Goal: Task Accomplishment & Management: Complete application form

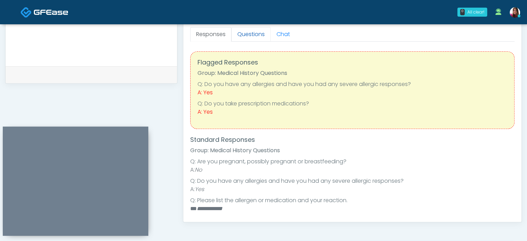
click at [246, 38] on link "Questions" at bounding box center [251, 34] width 39 height 15
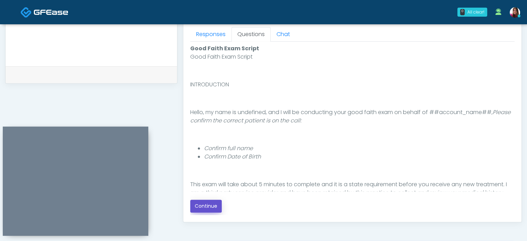
click at [205, 206] on button "Continue" at bounding box center [206, 206] width 32 height 13
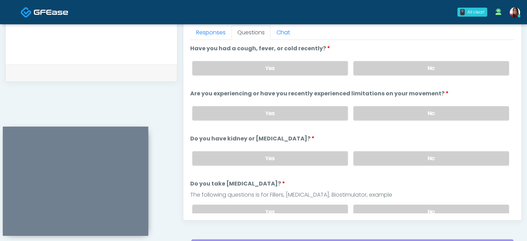
scroll to position [307, 0]
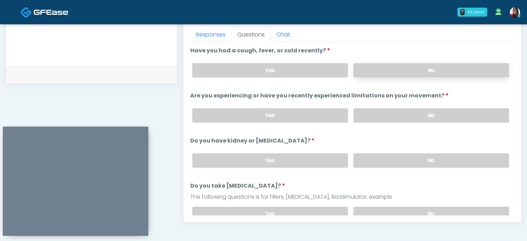
click at [430, 71] on label "No" at bounding box center [432, 70] width 156 height 14
click at [439, 113] on label "No" at bounding box center [432, 115] width 156 height 14
click at [444, 157] on label "No" at bounding box center [432, 160] width 156 height 14
click at [446, 207] on label "No" at bounding box center [432, 214] width 156 height 14
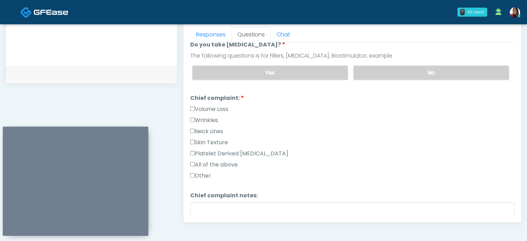
scroll to position [155, 0]
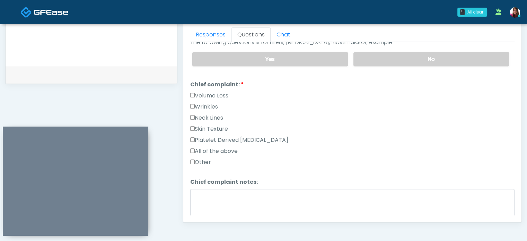
click at [214, 105] on label "Wrinkles" at bounding box center [204, 107] width 28 height 8
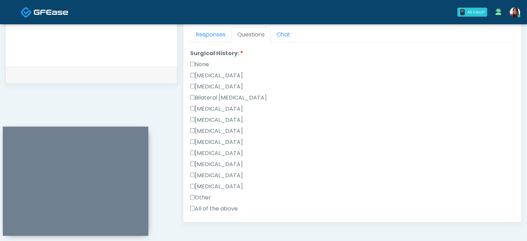
scroll to position [336, 0]
click at [205, 61] on label "None" at bounding box center [199, 64] width 19 height 8
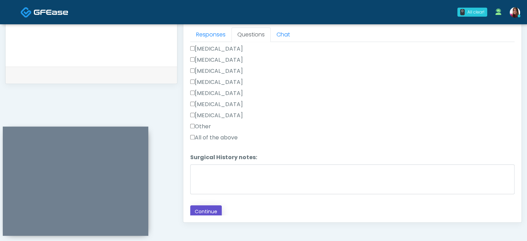
click at [202, 208] on button "Continue" at bounding box center [206, 211] width 32 height 13
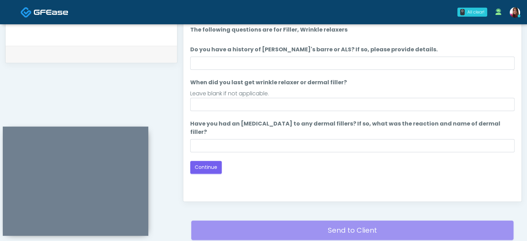
scroll to position [321, 0]
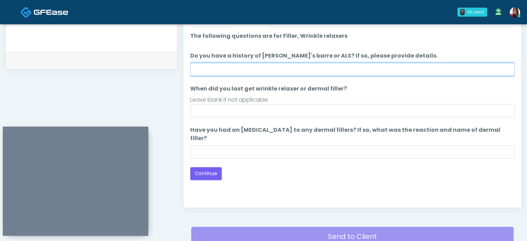
click at [250, 71] on input "Do you have a history of [PERSON_NAME]'s barre or ALS? If so, please provide de…" at bounding box center [352, 69] width 325 height 13
type input "**"
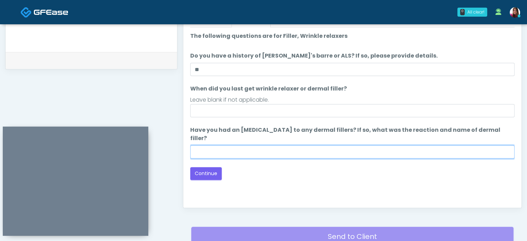
click at [240, 145] on input "Have you had an [MEDICAL_DATA] to any dermal fillers? If so, what was the react…" at bounding box center [352, 151] width 325 height 13
type input "**"
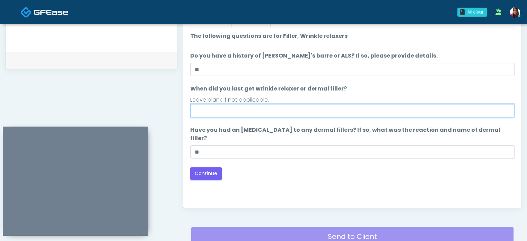
click at [227, 109] on input "When did you last get wrinkle relaxer or dermal filler?" at bounding box center [352, 110] width 325 height 13
type input "**********"
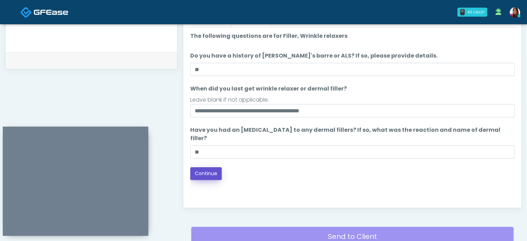
click at [195, 167] on button "Continue" at bounding box center [206, 173] width 32 height 13
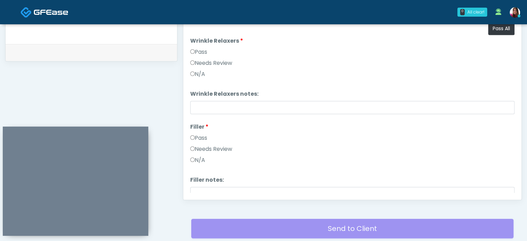
scroll to position [328, 0]
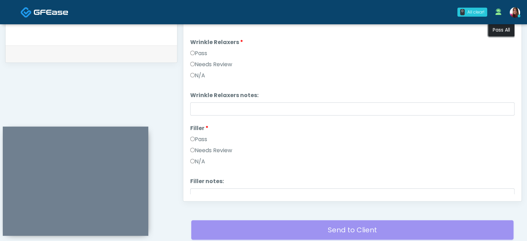
click at [499, 29] on button "Pass All" at bounding box center [502, 30] width 26 height 13
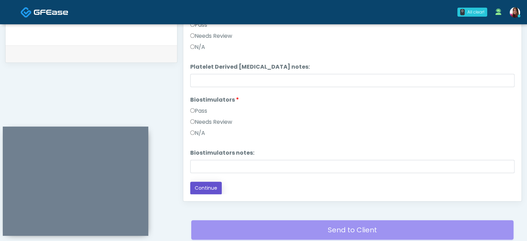
click at [214, 185] on button "Continue" at bounding box center [206, 188] width 32 height 13
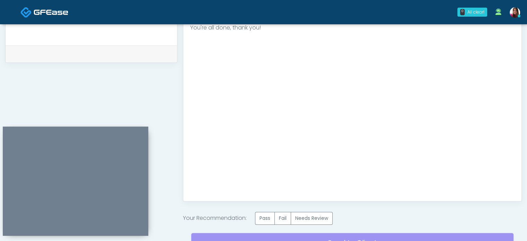
scroll to position [393, 0]
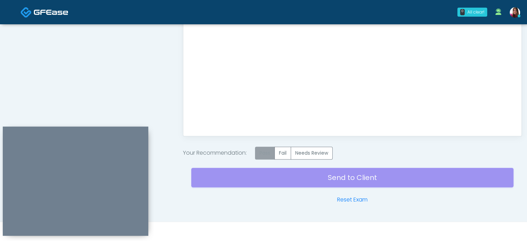
click at [262, 152] on label "Pass" at bounding box center [265, 153] width 20 height 13
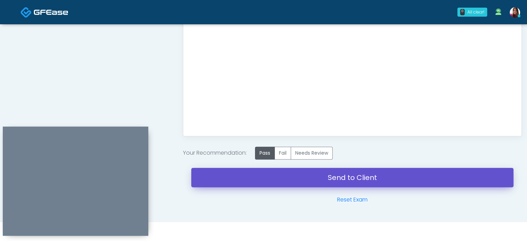
click at [389, 171] on link "Send to Client" at bounding box center [352, 177] width 322 height 19
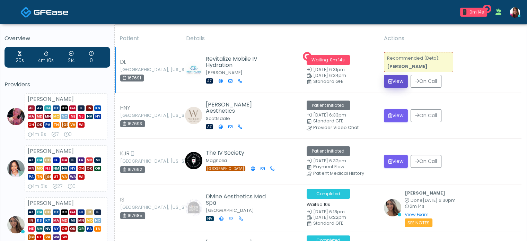
click at [392, 78] on button "View" at bounding box center [396, 81] width 24 height 13
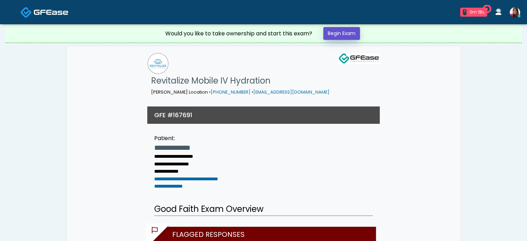
click at [347, 31] on link "Begin Exam" at bounding box center [342, 33] width 37 height 13
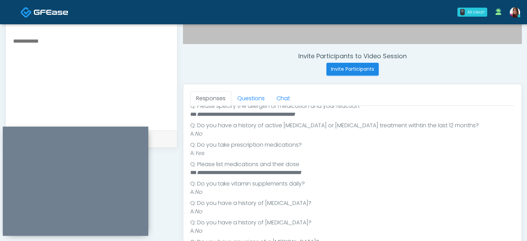
scroll to position [229, 0]
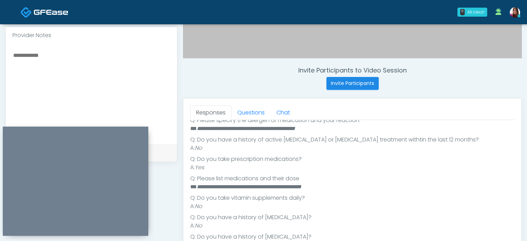
click at [24, 65] on textarea at bounding box center [91, 93] width 158 height 85
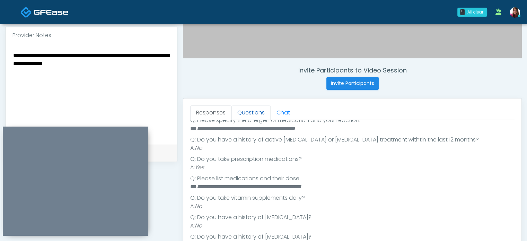
click at [261, 114] on link "Questions" at bounding box center [251, 112] width 39 height 15
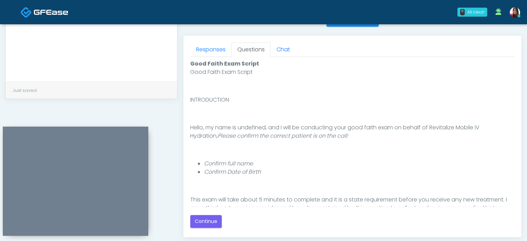
scroll to position [64, 0]
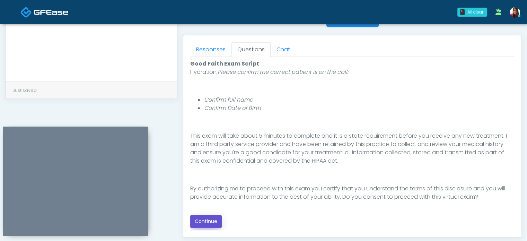
click at [209, 224] on button "Continue" at bounding box center [206, 221] width 32 height 13
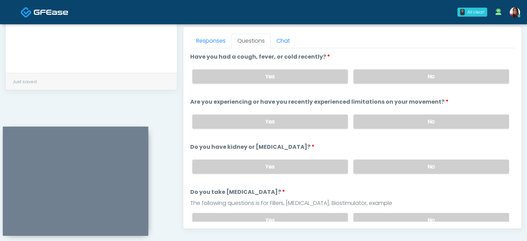
scroll to position [299, 0]
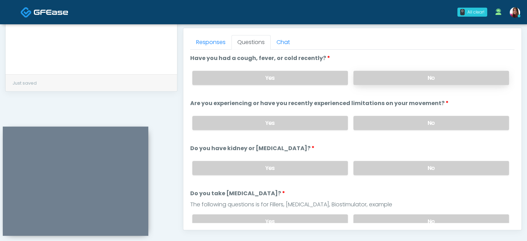
click at [447, 79] on label "No" at bounding box center [432, 78] width 156 height 14
click at [439, 120] on label "No" at bounding box center [432, 123] width 156 height 14
click at [446, 169] on label "No" at bounding box center [432, 168] width 156 height 14
click at [447, 221] on label "No" at bounding box center [432, 221] width 156 height 14
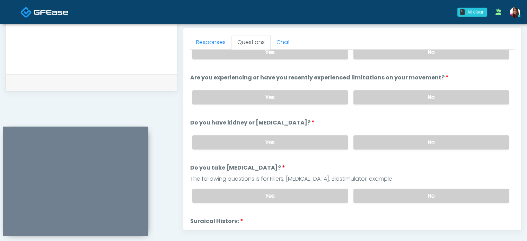
scroll to position [0, 0]
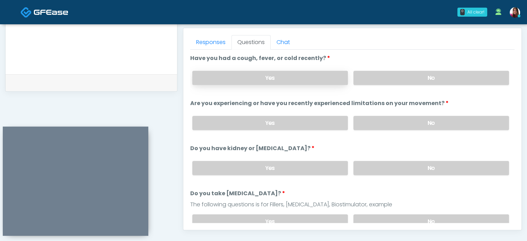
click at [231, 81] on label "Yes" at bounding box center [270, 78] width 156 height 14
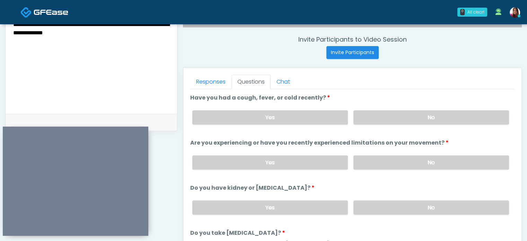
scroll to position [238, 0]
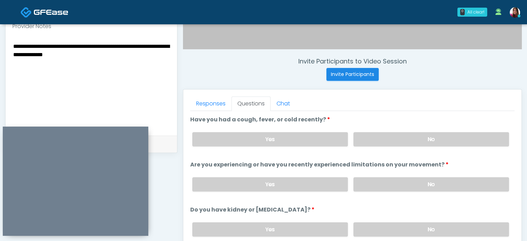
click at [138, 57] on textarea "**********" at bounding box center [91, 84] width 158 height 85
type textarea "**********"
click at [415, 135] on label "No" at bounding box center [432, 139] width 156 height 14
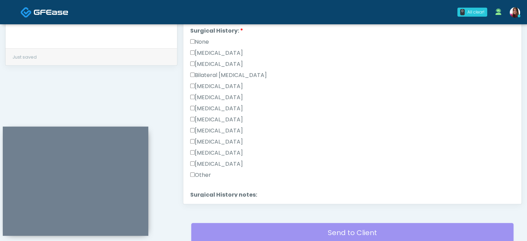
scroll to position [246, 0]
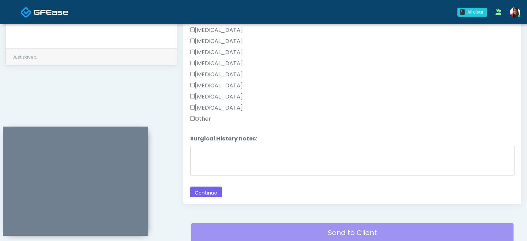
click at [208, 118] on label "Other" at bounding box center [200, 119] width 21 height 8
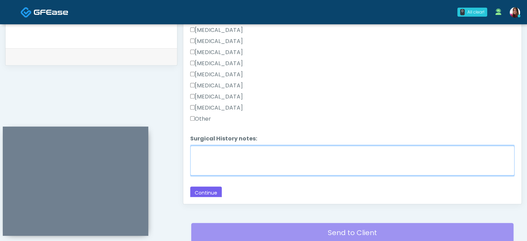
click at [212, 146] on textarea "Surgical History notes:" at bounding box center [352, 161] width 325 height 30
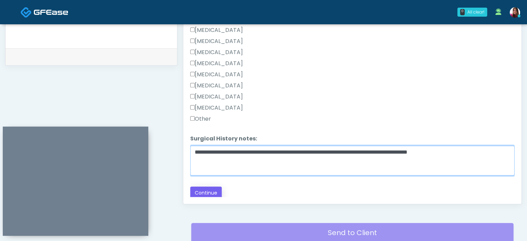
type textarea "**********"
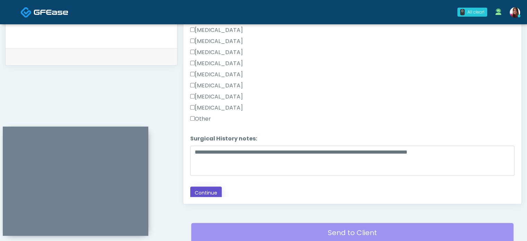
click at [209, 188] on button "Continue" at bounding box center [206, 193] width 32 height 13
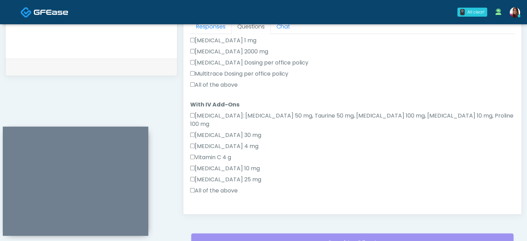
scroll to position [380, 0]
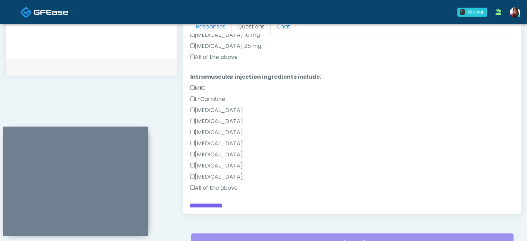
click at [206, 184] on label "All of the above" at bounding box center [214, 188] width 48 height 8
click at [219, 53] on label "All of the above" at bounding box center [214, 57] width 48 height 8
click at [203, 162] on label "Toradol" at bounding box center [216, 166] width 53 height 8
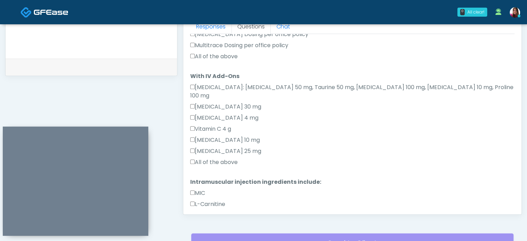
scroll to position [276, 0]
click at [215, 102] on label "Toradol 30 mg" at bounding box center [225, 106] width 71 height 8
click at [220, 54] on label "All of the above" at bounding box center [214, 55] width 48 height 8
drag, startPoint x: 515, startPoint y: 127, endPoint x: 511, endPoint y: 99, distance: 28.1
click at [511, 99] on div "Responses Questions Chat Good Faith Exam Script Good Faith Exam Script INTRODUC…" at bounding box center [352, 113] width 338 height 202
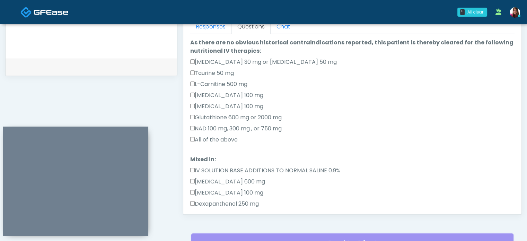
scroll to position [70, 0]
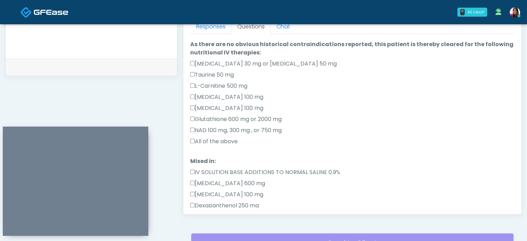
click at [222, 145] on div "All of the above" at bounding box center [352, 142] width 325 height 11
click at [222, 140] on label "All of the above" at bounding box center [214, 141] width 48 height 8
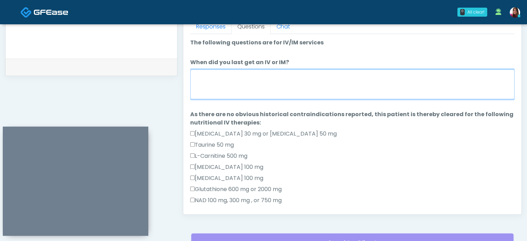
click at [320, 78] on textarea "When did you last get an IV or IM?" at bounding box center [352, 84] width 325 height 30
type textarea "**********"
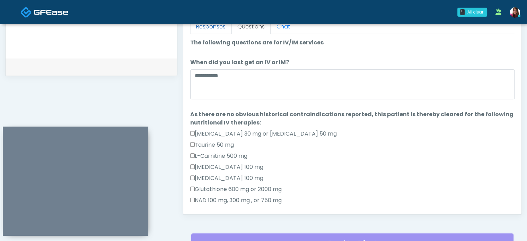
click at [199, 26] on link "Responses" at bounding box center [210, 26] width 41 height 15
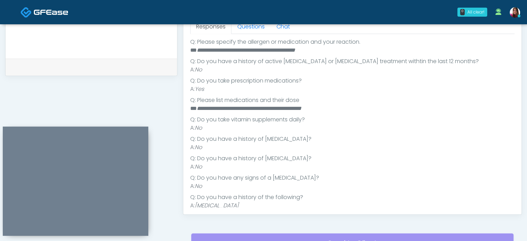
scroll to position [158, 0]
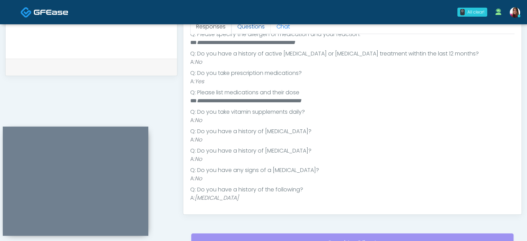
click at [246, 27] on link "Questions" at bounding box center [251, 26] width 39 height 15
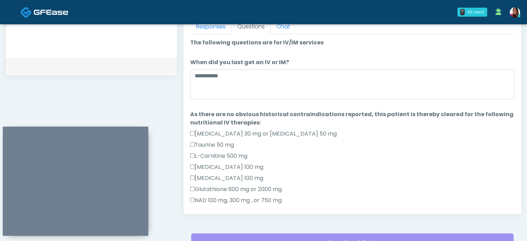
scroll to position [380, 0]
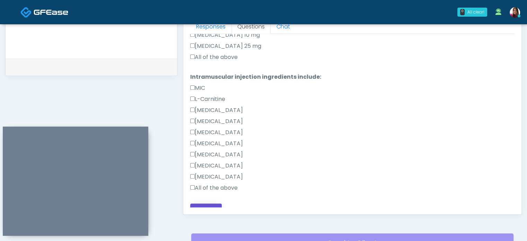
click at [212, 204] on button "Continue" at bounding box center [206, 210] width 32 height 13
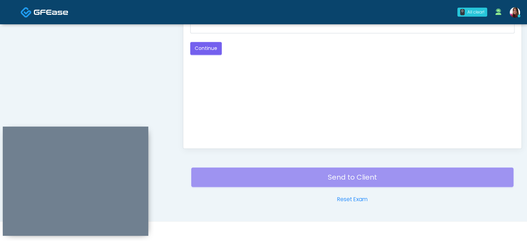
scroll to position [294, 0]
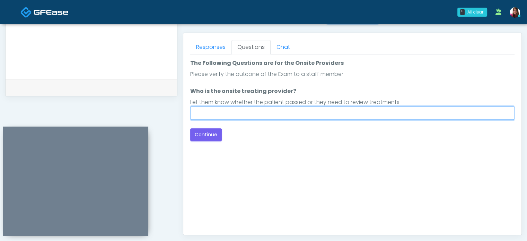
click at [232, 110] on input "Who is the onsite treating provider?" at bounding box center [352, 112] width 325 height 13
click at [250, 112] on input "Who is the onsite treating provider?" at bounding box center [352, 112] width 325 height 13
type input "**********"
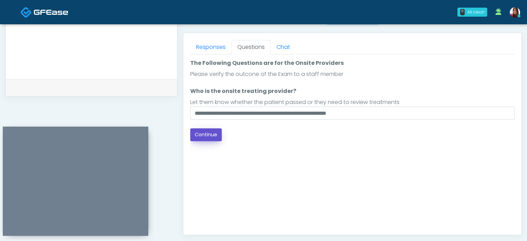
click at [195, 132] on button "Continue" at bounding box center [206, 134] width 32 height 13
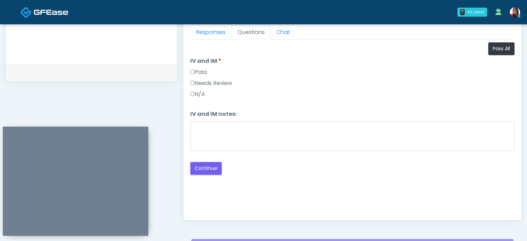
scroll to position [295, 0]
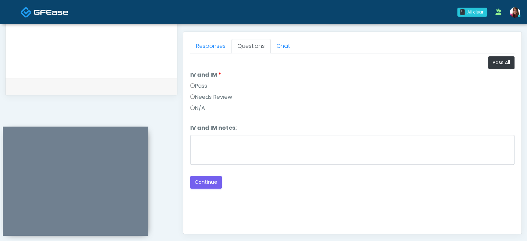
click at [204, 85] on label "Pass" at bounding box center [198, 86] width 17 height 8
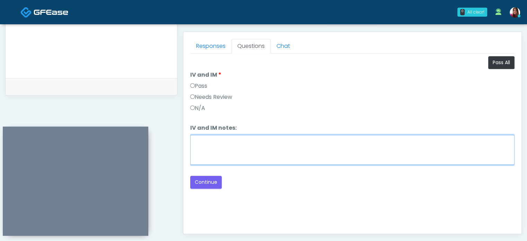
click at [236, 139] on textarea "IV and IM notes:" at bounding box center [352, 150] width 325 height 30
type textarea "**********"
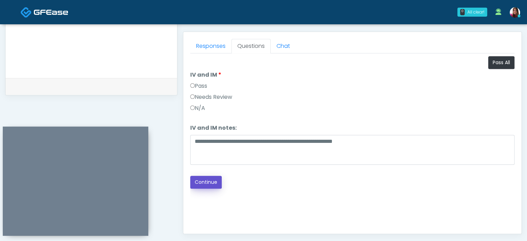
click at [196, 181] on button "Continue" at bounding box center [206, 182] width 32 height 13
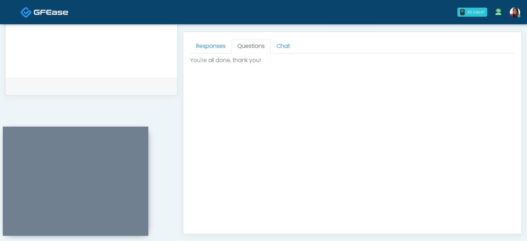
scroll to position [393, 0]
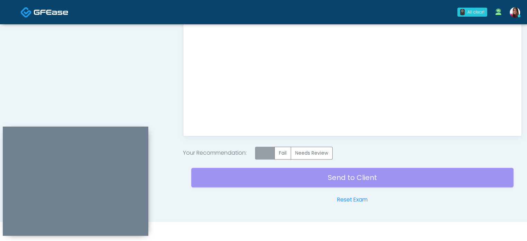
click at [267, 151] on label "Pass" at bounding box center [265, 153] width 20 height 13
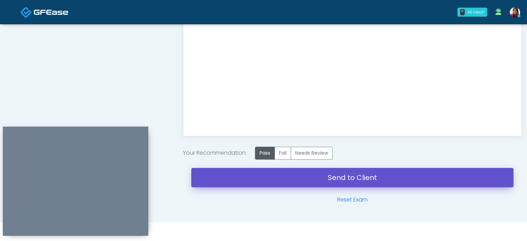
drag, startPoint x: 396, startPoint y: 171, endPoint x: 292, endPoint y: 31, distance: 174.9
click at [396, 171] on link "Send to Client" at bounding box center [352, 177] width 322 height 19
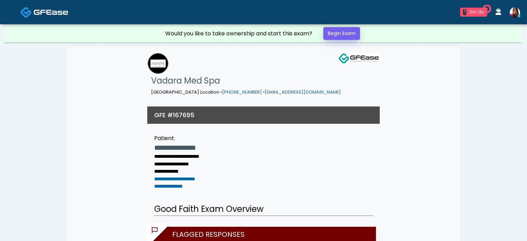
click at [352, 37] on link "Begin Exam" at bounding box center [342, 33] width 37 height 13
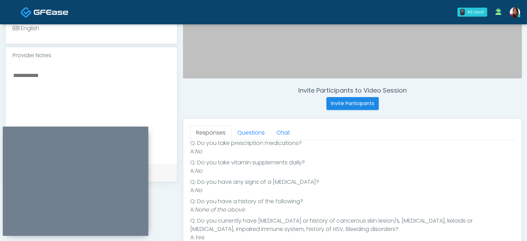
scroll to position [208, 0]
click at [26, 82] on textarea at bounding box center [91, 113] width 158 height 85
click at [13, 75] on textarea "**********" at bounding box center [91, 113] width 158 height 85
click at [146, 79] on textarea "**********" at bounding box center [91, 113] width 158 height 85
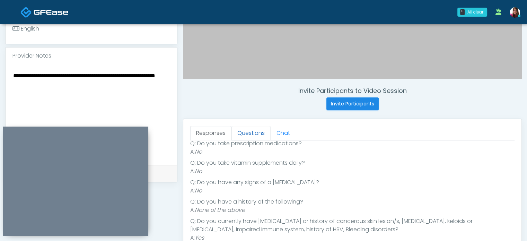
type textarea "**********"
click at [259, 132] on link "Questions" at bounding box center [251, 133] width 39 height 15
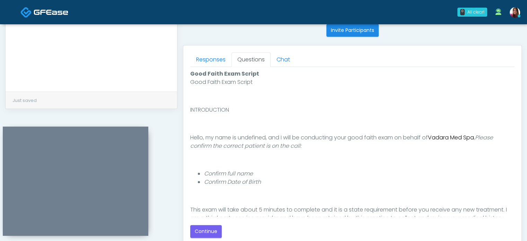
scroll to position [64, 0]
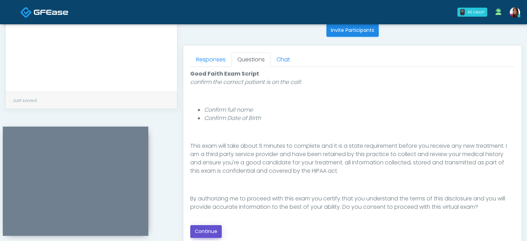
click at [203, 229] on button "Continue" at bounding box center [206, 231] width 32 height 13
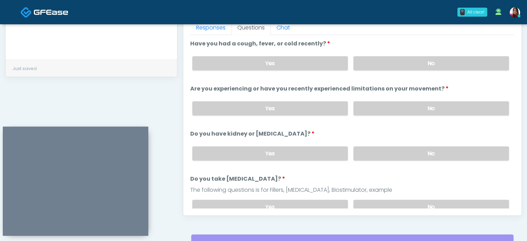
scroll to position [309, 0]
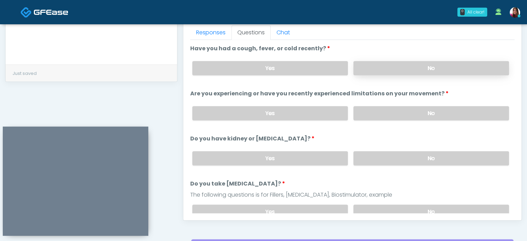
click at [440, 69] on label "No" at bounding box center [432, 68] width 156 height 14
click at [445, 113] on label "No" at bounding box center [432, 113] width 156 height 14
click at [445, 153] on label "No" at bounding box center [432, 158] width 156 height 14
click at [444, 205] on label "No" at bounding box center [432, 212] width 156 height 14
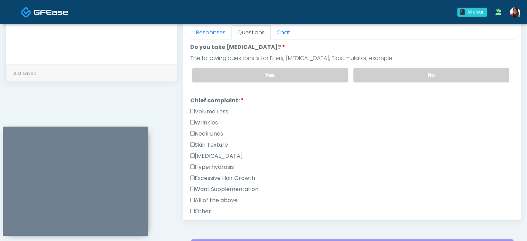
scroll to position [147, 0]
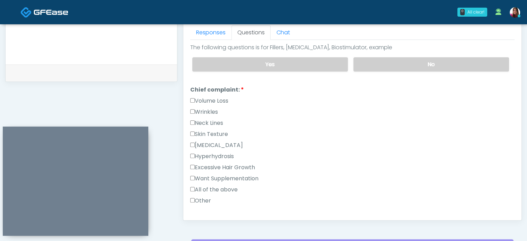
click at [205, 108] on label "Wrinkles" at bounding box center [204, 112] width 28 height 8
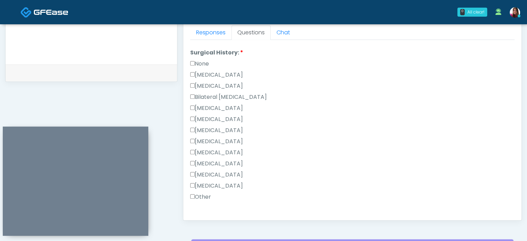
scroll to position [371, 0]
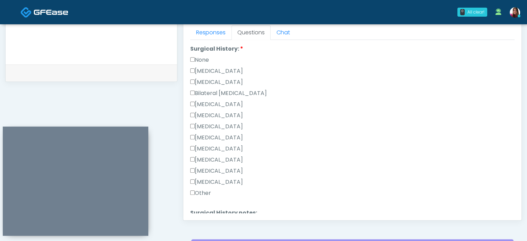
click at [209, 57] on label "None" at bounding box center [199, 60] width 19 height 8
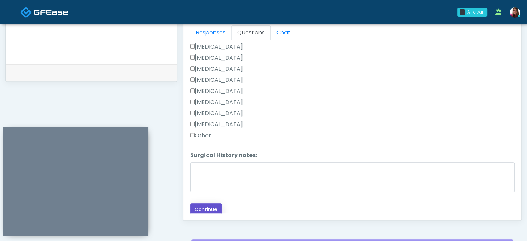
click at [198, 205] on button "Continue" at bounding box center [206, 209] width 32 height 13
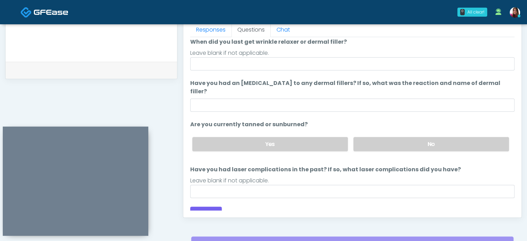
scroll to position [0, 0]
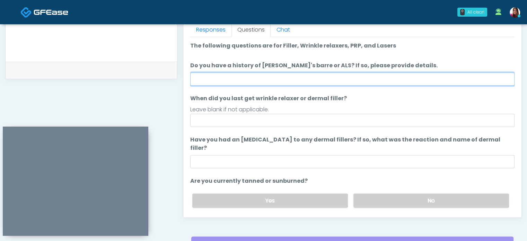
click at [212, 76] on input "Do you have a history of Guillain's barre or ALS? If so, please provide details." at bounding box center [352, 78] width 325 height 13
type input "**"
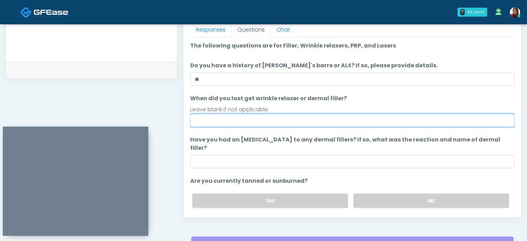
click at [218, 123] on input "When did you last get wrinkle relaxer or dermal filler?" at bounding box center [352, 120] width 325 height 13
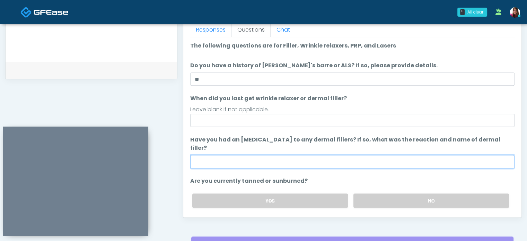
click at [197, 155] on input "Have you had an allergic response to any dermal fillers? If so, what was the re…" at bounding box center [352, 161] width 325 height 13
type input "**"
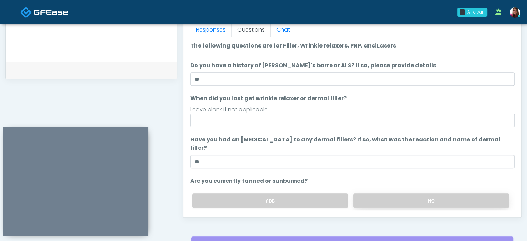
click at [389, 193] on label "No" at bounding box center [432, 200] width 156 height 14
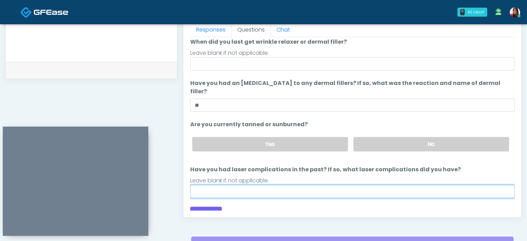
click at [250, 185] on input "Have you had laser complications in the past? If so, what laser complications d…" at bounding box center [352, 191] width 325 height 13
type input "**"
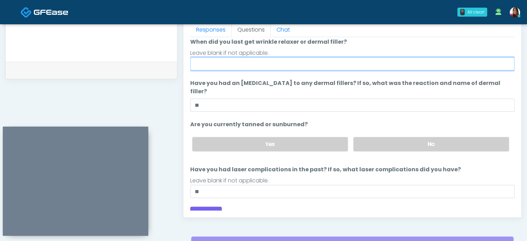
click at [237, 62] on input "When did you last get wrinkle relaxer or dermal filler?" at bounding box center [352, 63] width 325 height 13
type input "**********"
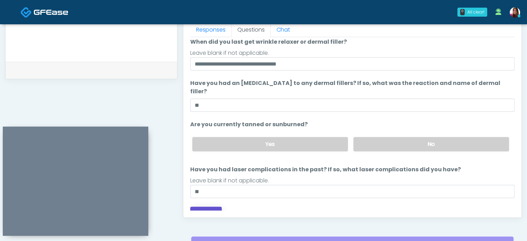
click at [205, 207] on button "Continue" at bounding box center [206, 213] width 32 height 13
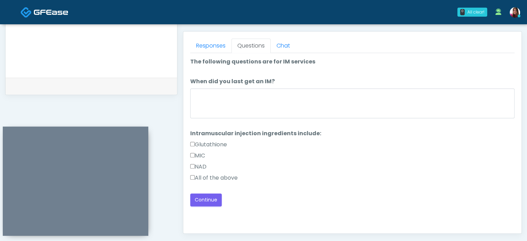
scroll to position [290, 0]
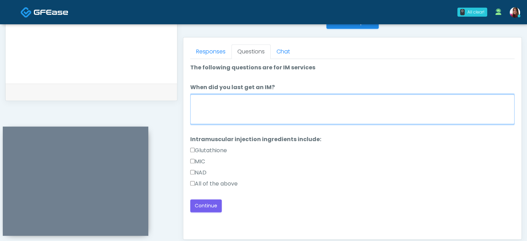
click at [221, 102] on textarea "When did you last get an IM?" at bounding box center [352, 109] width 325 height 30
type textarea "**********"
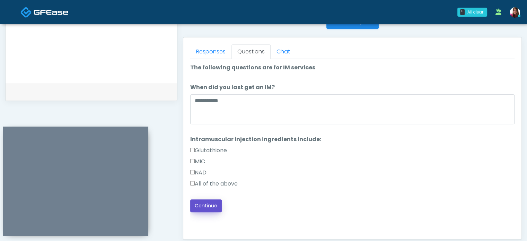
click at [210, 206] on button "Continue" at bounding box center [206, 205] width 32 height 13
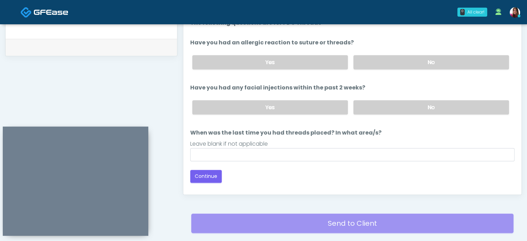
scroll to position [334, 0]
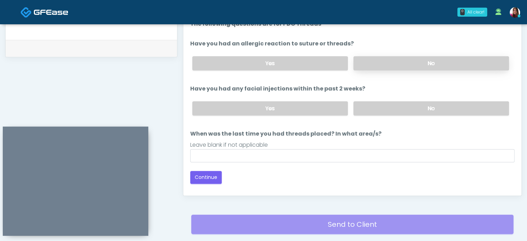
click at [441, 57] on label "No" at bounding box center [432, 63] width 156 height 14
click at [461, 107] on label "No" at bounding box center [432, 108] width 156 height 14
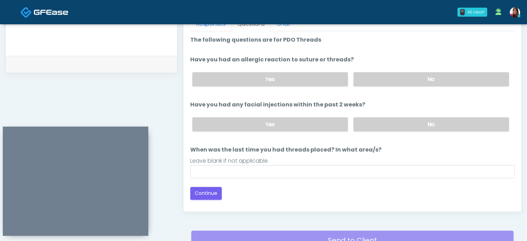
scroll to position [317, 0]
click at [237, 163] on div "Leave blank if not applicable" at bounding box center [352, 161] width 325 height 8
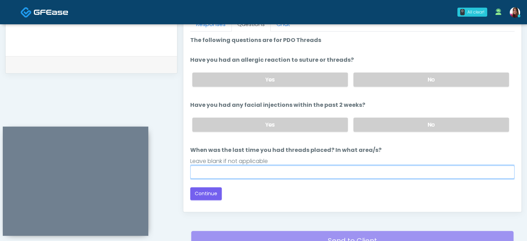
click at [238, 170] on input "When was the last time you had threads placed? In what area/s?" at bounding box center [352, 171] width 325 height 13
type input "*****"
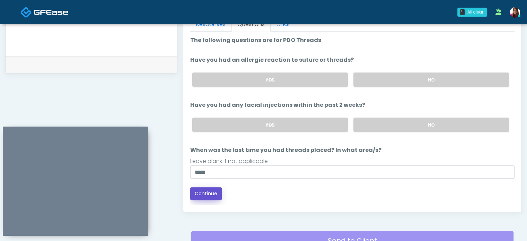
click at [196, 195] on button "Continue" at bounding box center [206, 193] width 32 height 13
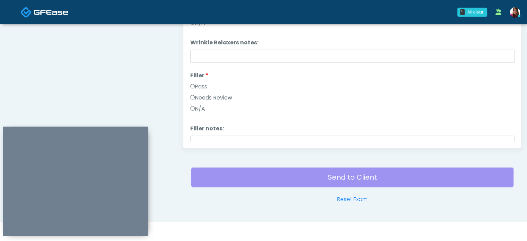
scroll to position [316, 0]
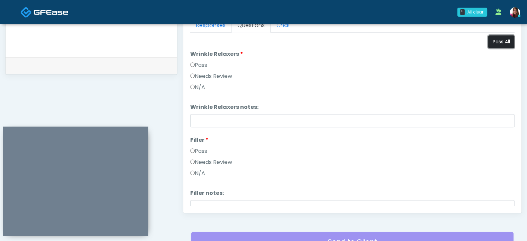
click at [506, 39] on button "Pass All" at bounding box center [502, 41] width 26 height 13
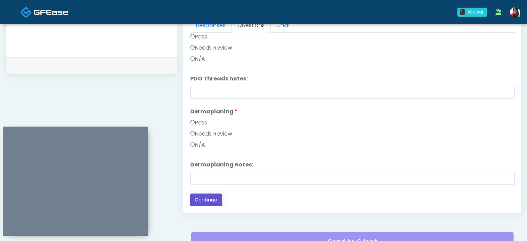
click at [220, 200] on button "Continue" at bounding box center [206, 199] width 32 height 13
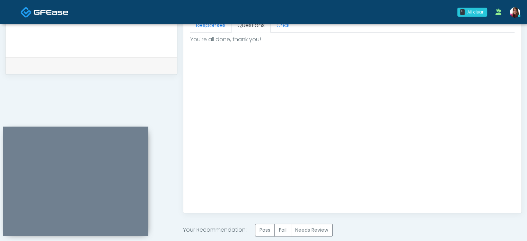
scroll to position [393, 0]
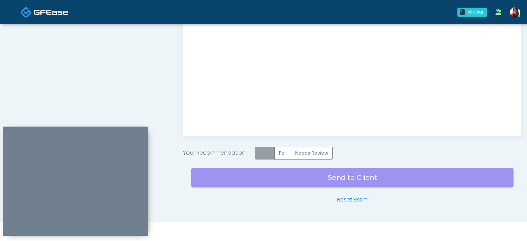
click at [270, 149] on label "Pass" at bounding box center [265, 153] width 20 height 13
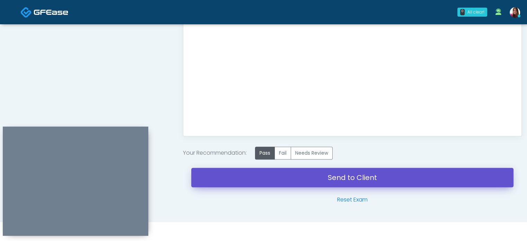
drag, startPoint x: 398, startPoint y: 176, endPoint x: 305, endPoint y: 29, distance: 173.5
click at [398, 176] on link "Send to Client" at bounding box center [352, 177] width 322 height 19
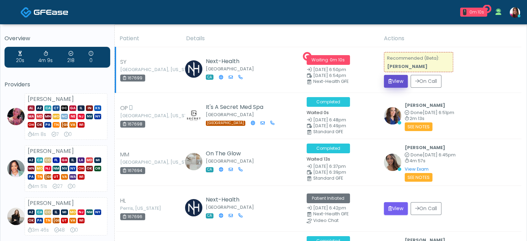
click at [394, 80] on button "View" at bounding box center [396, 81] width 24 height 13
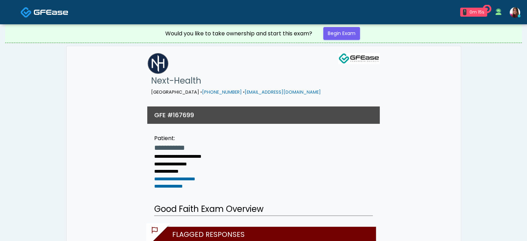
drag, startPoint x: 532, startPoint y: 36, endPoint x: 526, endPoint y: 18, distance: 19.0
click at [342, 34] on link "Begin Exam" at bounding box center [342, 33] width 37 height 13
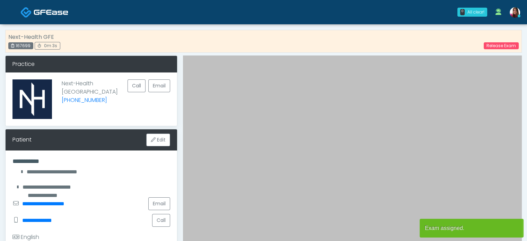
click at [384, 34] on div "Next-Health GFE 167699 0m 3s Release Exam" at bounding box center [263, 41] width 517 height 23
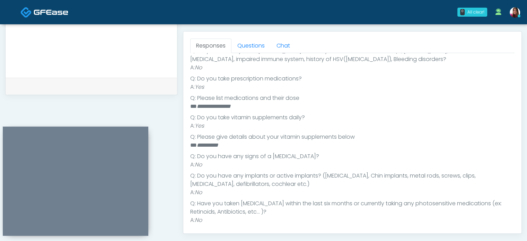
scroll to position [203, 0]
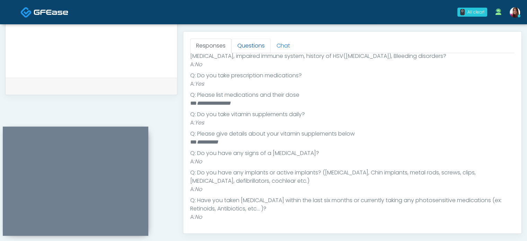
click at [245, 44] on link "Questions" at bounding box center [251, 45] width 39 height 15
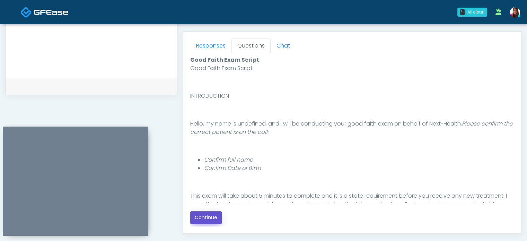
click at [215, 216] on button "Continue" at bounding box center [206, 217] width 32 height 13
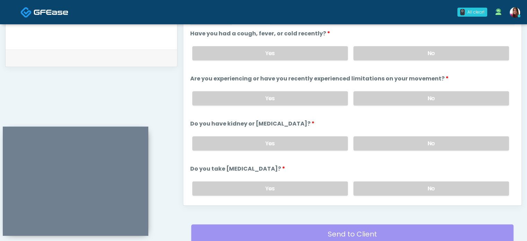
scroll to position [318, 0]
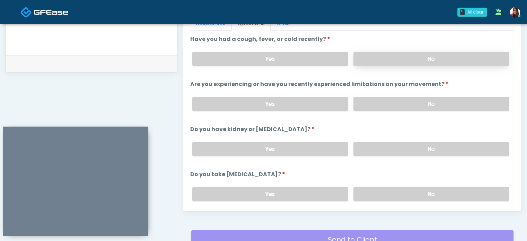
click at [446, 61] on label "No" at bounding box center [432, 59] width 156 height 14
click at [447, 107] on label "No" at bounding box center [432, 104] width 156 height 14
click at [445, 147] on label "No" at bounding box center [432, 149] width 156 height 14
click at [446, 188] on label "No" at bounding box center [432, 194] width 156 height 14
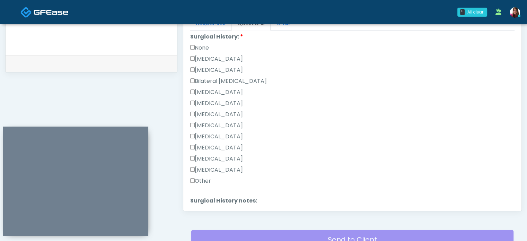
scroll to position [431, 0]
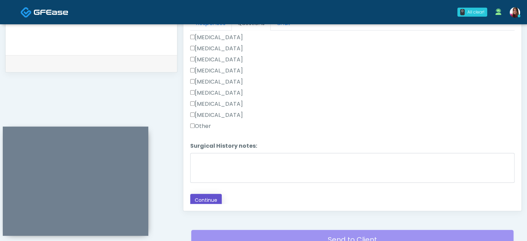
click at [201, 199] on button "Continue" at bounding box center [206, 200] width 32 height 13
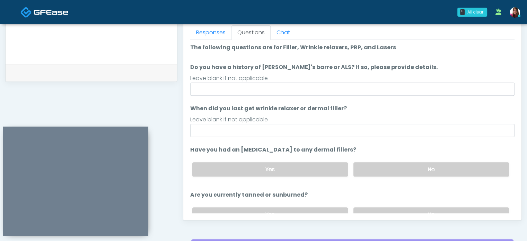
scroll to position [0, 0]
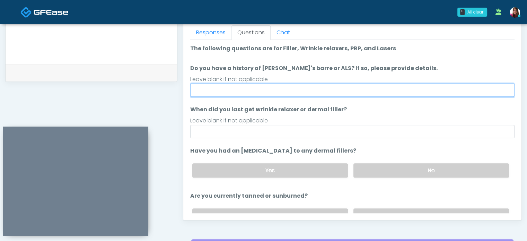
click at [198, 91] on input "Do you have a history of Guillain's barre or ALS? If so, please provide details." at bounding box center [352, 90] width 325 height 13
type input "**"
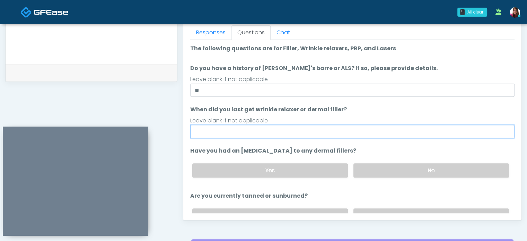
click at [226, 132] on input "When did you last get wrinkle relaxer or dermal filler?" at bounding box center [352, 131] width 325 height 13
type input "*****"
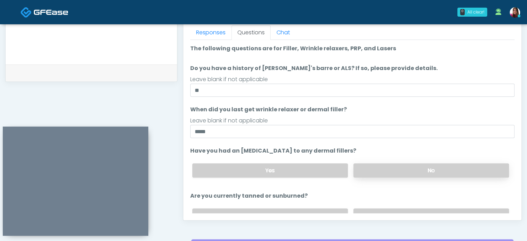
click at [403, 169] on label "No" at bounding box center [432, 170] width 156 height 14
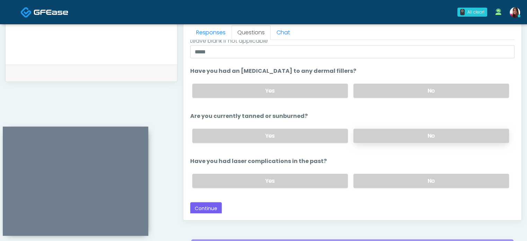
click at [410, 138] on label "No" at bounding box center [432, 136] width 156 height 14
click at [408, 182] on label "No" at bounding box center [432, 181] width 156 height 14
click at [217, 205] on button "Continue" at bounding box center [206, 208] width 32 height 13
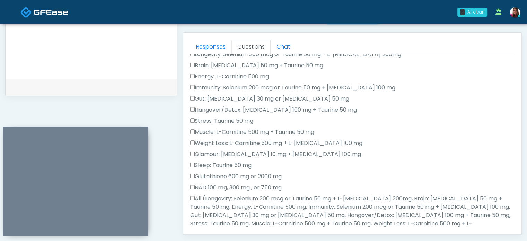
scroll to position [418, 0]
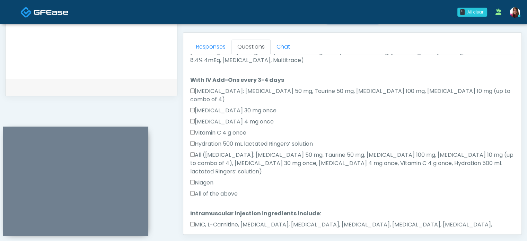
click at [289, 221] on label "MIC, L-Carnitine, Methylcobalamin, Glycine, B-Complex, Lycine, Biotin, Vitamin …" at bounding box center [352, 229] width 325 height 17
click at [197, 190] on label "All of the above" at bounding box center [214, 194] width 48 height 8
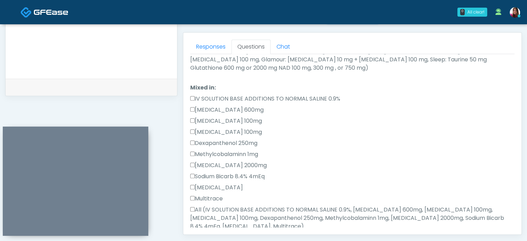
scroll to position [244, 0]
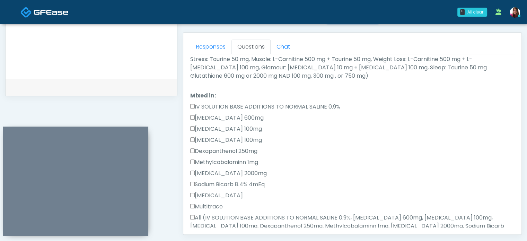
click at [311, 214] on label "All (IV SOLUTION BASE ADDITIONS TO NORMAL SALINE 0.9%, Magnesium Chloride 600mg…" at bounding box center [352, 226] width 325 height 25
click at [347, 64] on label "All (Longevity: Selenium 200 mcg or Taurine 50 mg + L-Arginine 200mg, Brain: Gl…" at bounding box center [352, 55] width 325 height 50
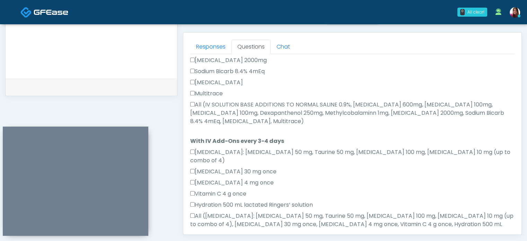
scroll to position [0, 0]
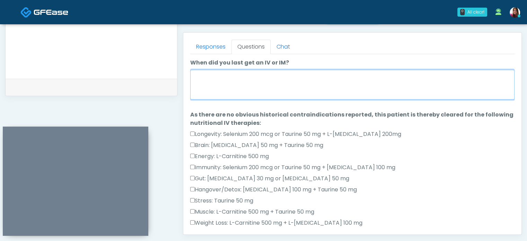
click at [281, 94] on textarea "When did you last get an IV or IM?" at bounding box center [352, 85] width 325 height 30
type textarea "**********"
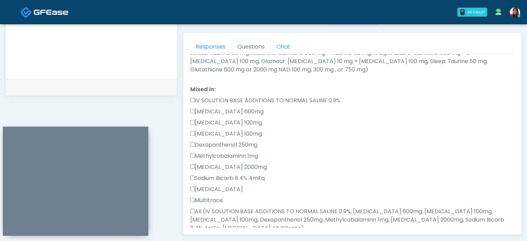
scroll to position [418, 0]
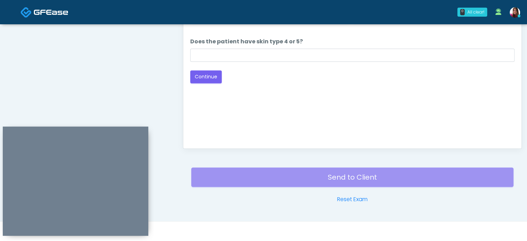
scroll to position [303, 0]
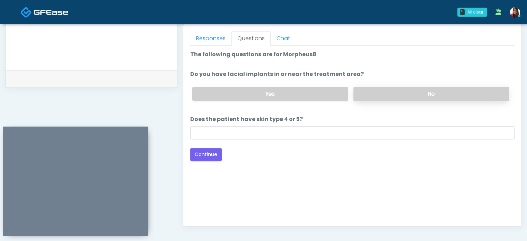
click at [380, 89] on label "No" at bounding box center [432, 94] width 156 height 14
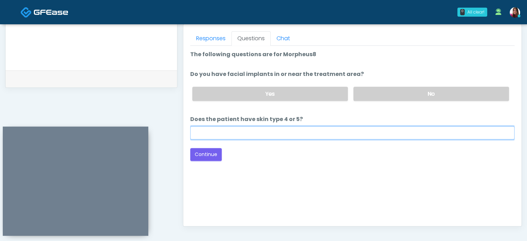
click at [240, 130] on input "Does the patient have skin type 4 or 5?" at bounding box center [352, 132] width 325 height 13
type input "**"
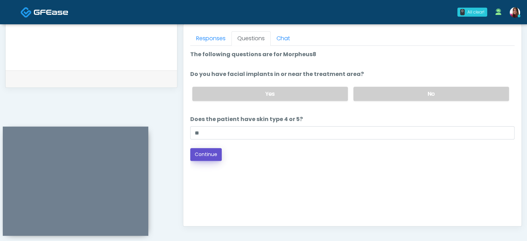
click at [215, 151] on button "Continue" at bounding box center [206, 154] width 32 height 13
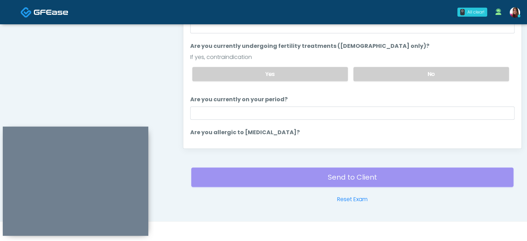
scroll to position [332, 0]
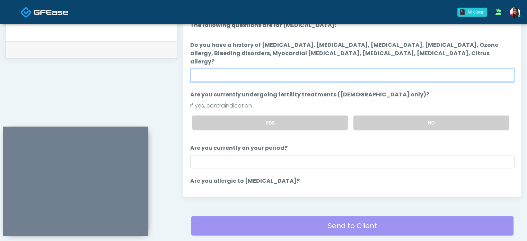
click at [240, 69] on input "Do you have a history of Hyperthyroidism, Hypotension, Hypocalcemia, Hypoglycem…" at bounding box center [352, 75] width 325 height 13
type input "**"
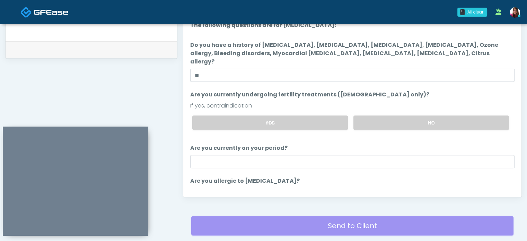
scroll to position [35, 0]
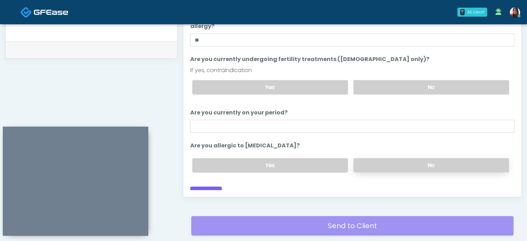
click at [393, 158] on label "No" at bounding box center [432, 165] width 156 height 14
click at [195, 187] on button "Continue" at bounding box center [206, 193] width 32 height 13
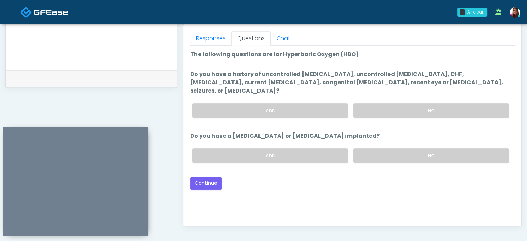
scroll to position [304, 0]
click at [416, 103] on label "No" at bounding box center [432, 110] width 156 height 14
click at [402, 153] on div "Yes No" at bounding box center [351, 154] width 328 height 25
click at [407, 148] on label "No" at bounding box center [432, 155] width 156 height 14
click at [218, 176] on button "Continue" at bounding box center [206, 182] width 32 height 13
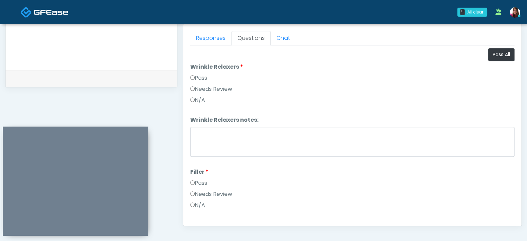
scroll to position [303, 0]
click at [489, 54] on button "Pass All" at bounding box center [502, 55] width 26 height 13
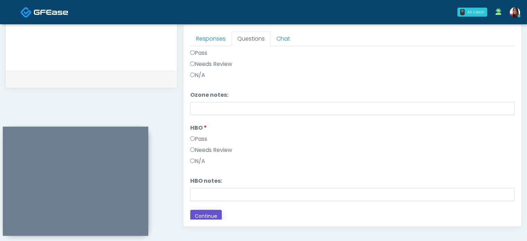
click at [205, 210] on button "Continue" at bounding box center [206, 216] width 32 height 13
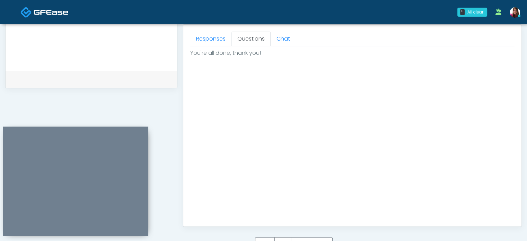
scroll to position [393, 0]
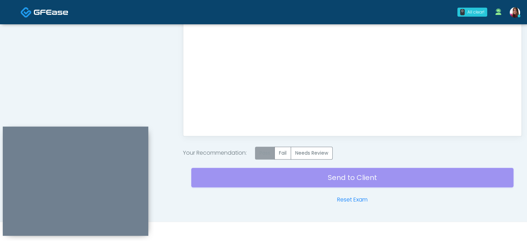
click at [259, 155] on label "Pass" at bounding box center [265, 153] width 20 height 13
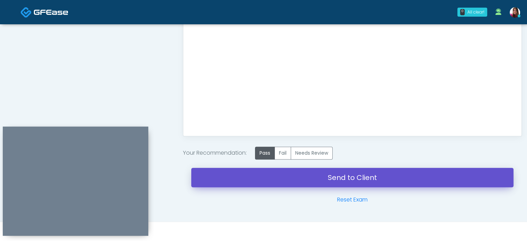
drag, startPoint x: 409, startPoint y: 174, endPoint x: 299, endPoint y: 31, distance: 180.3
click at [409, 174] on link "Send to Client" at bounding box center [352, 177] width 322 height 19
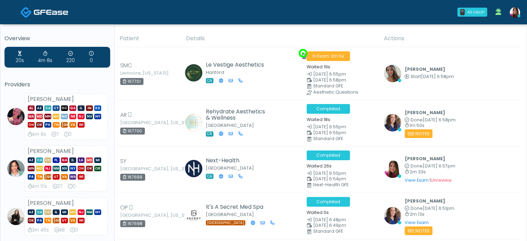
click at [516, 15] on img at bounding box center [515, 12] width 10 height 10
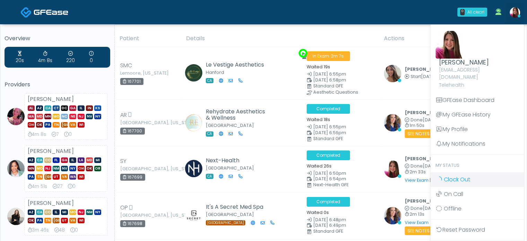
click at [455, 175] on span "Clock Out" at bounding box center [457, 179] width 26 height 8
